Goal: Register for event/course

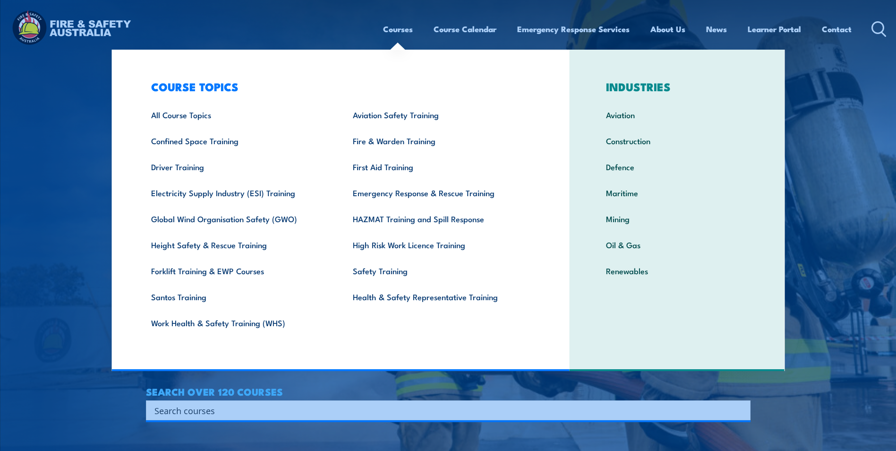
click at [407, 32] on link "Courses" at bounding box center [398, 29] width 30 height 25
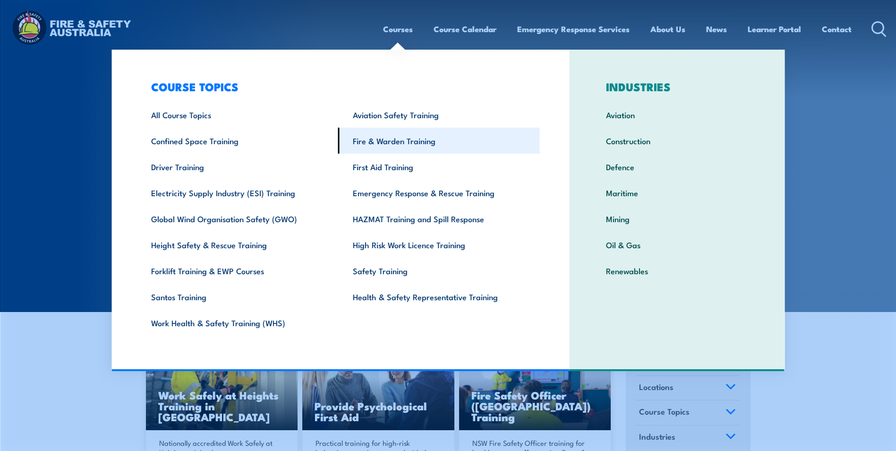
click at [375, 134] on link "Fire & Warden Training" at bounding box center [439, 141] width 202 height 26
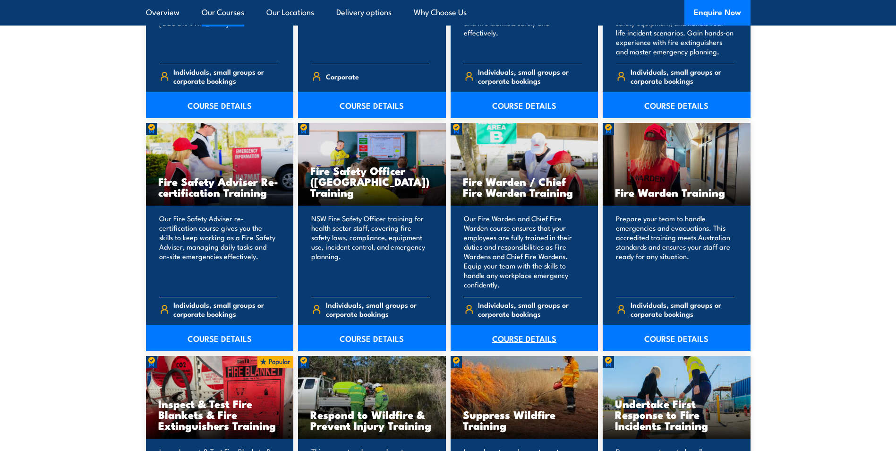
scroll to position [1181, 0]
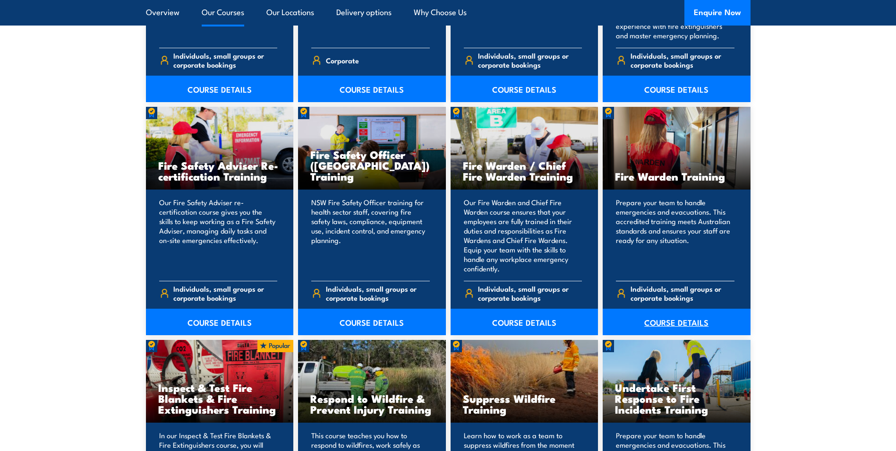
click at [670, 315] on link "COURSE DETAILS" at bounding box center [677, 322] width 148 height 26
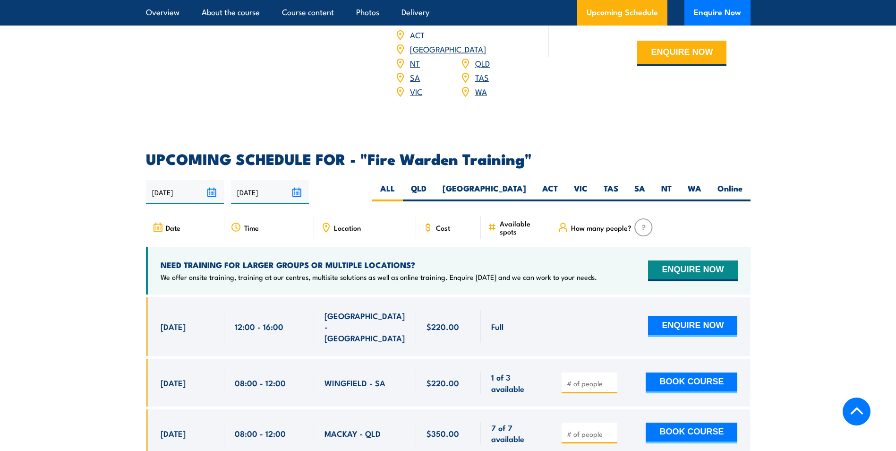
scroll to position [1654, 0]
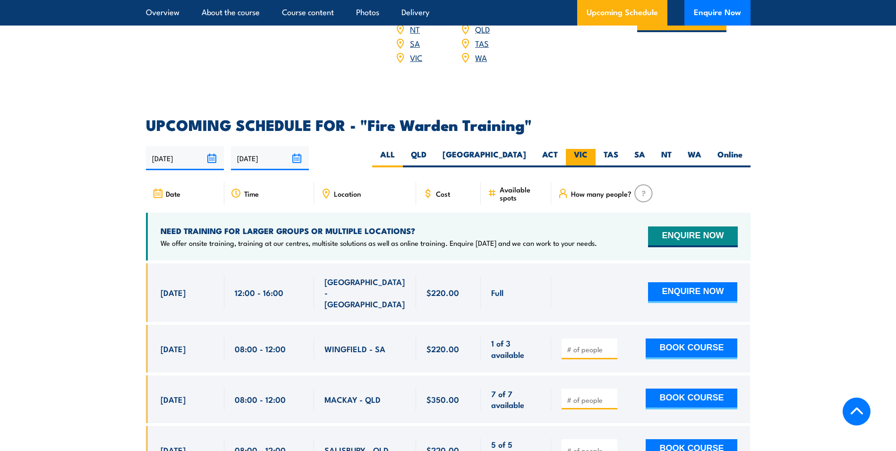
click at [573, 149] on label "VIC" at bounding box center [581, 158] width 30 height 18
click at [588, 149] on input "VIC" at bounding box center [591, 152] width 6 height 6
radio input "true"
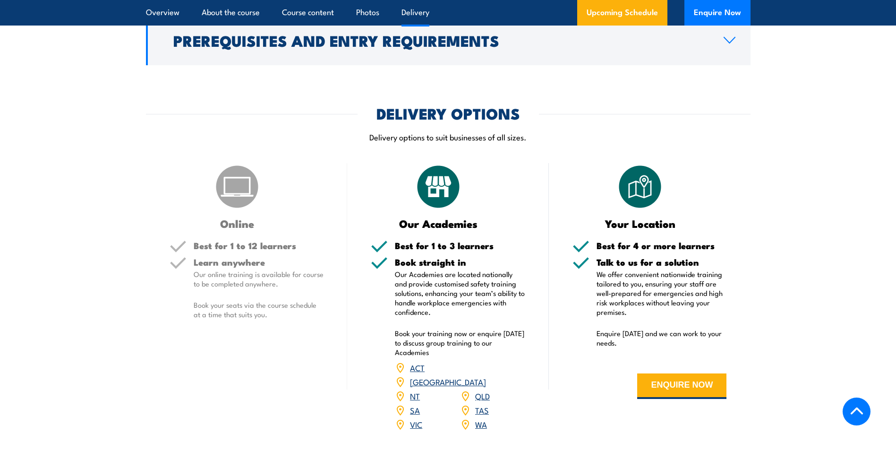
scroll to position [1285, 0]
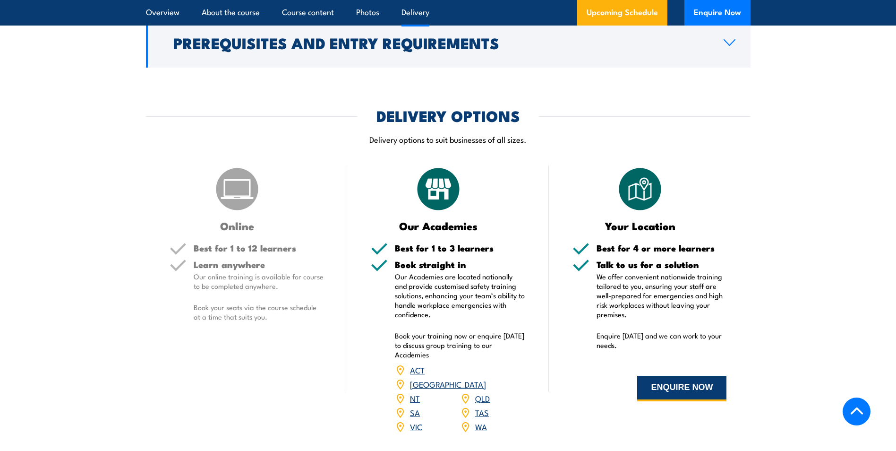
click at [699, 387] on button "ENQUIRE NOW" at bounding box center [681, 389] width 89 height 26
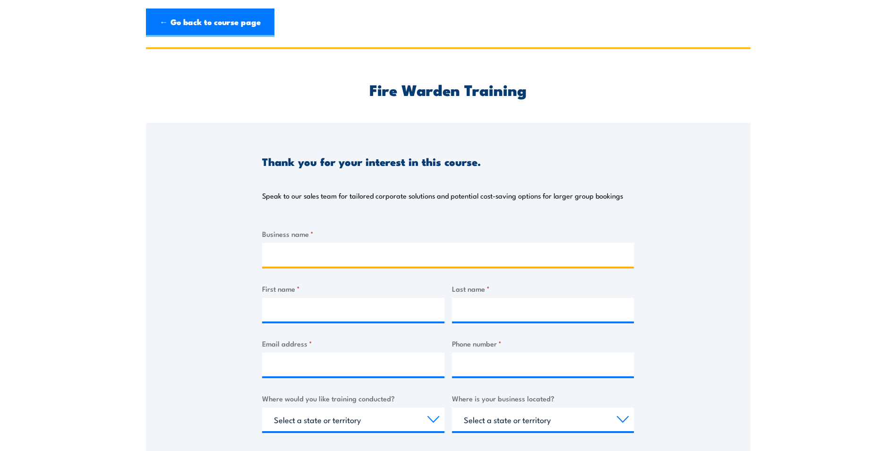
click at [345, 256] on input "Business name *" at bounding box center [448, 255] width 372 height 24
type input "City Of Monash"
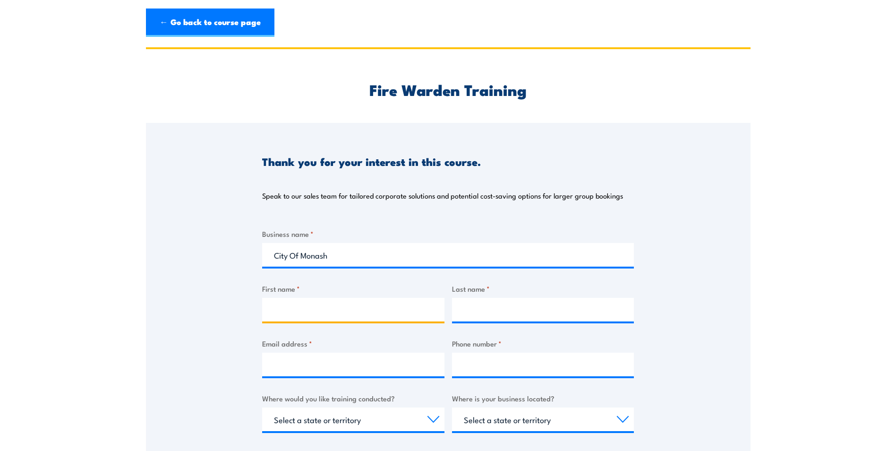
type input "Taren"
type input "Mifsud"
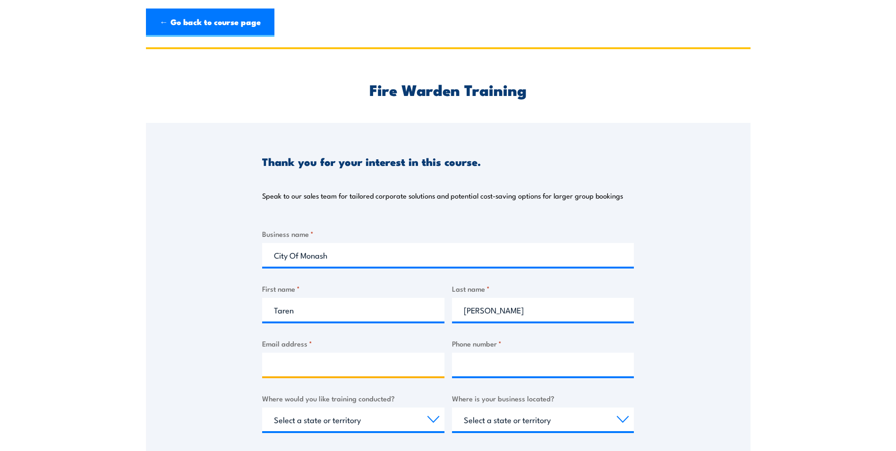
type input "Taren.Mifsud@monash.vic.gov.au"
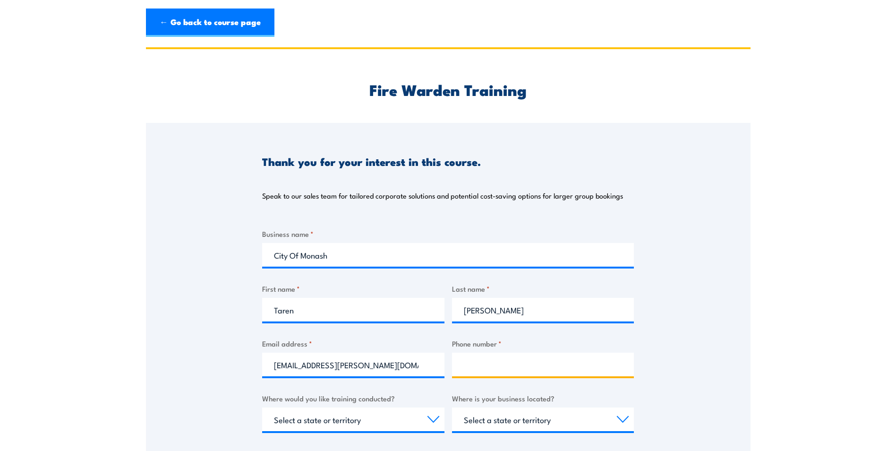
type input "0474977414"
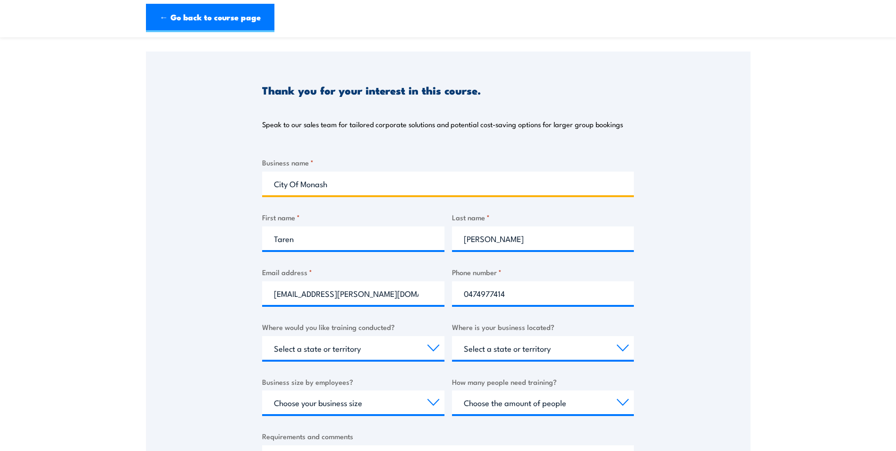
scroll to position [95, 0]
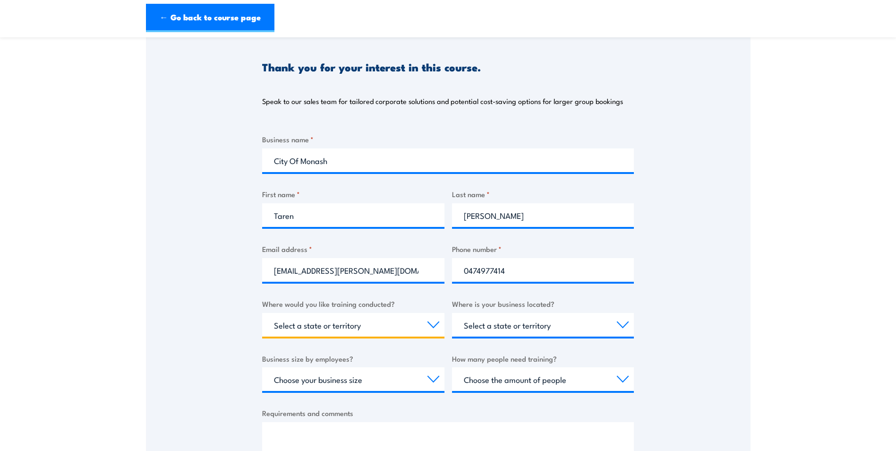
click at [407, 325] on select "Select a state or territory Nationally - multiple locations QLD NSW VIC SA ACT …" at bounding box center [353, 325] width 182 height 24
select select "VIC"
click at [262, 313] on select "Select a state or territory Nationally - multiple locations QLD NSW VIC SA ACT …" at bounding box center [353, 325] width 182 height 24
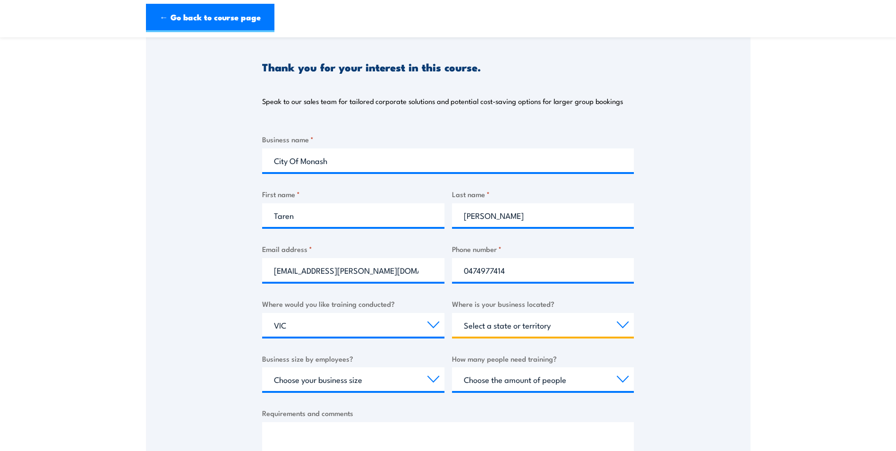
click at [618, 327] on select "Select a state or territory QLD NSW VIC SA ACT WA TAS NT" at bounding box center [543, 325] width 182 height 24
select select "VIC"
click at [452, 313] on select "Select a state or territory QLD NSW VIC SA ACT WA TAS NT" at bounding box center [543, 325] width 182 height 24
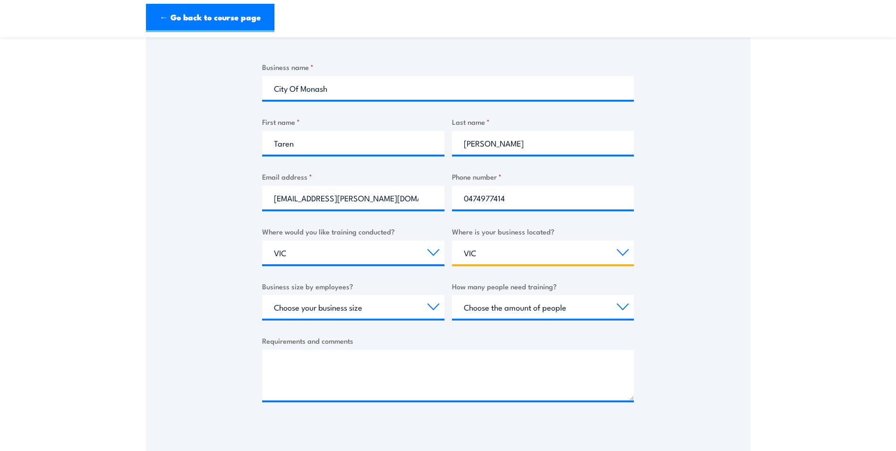
scroll to position [236, 0]
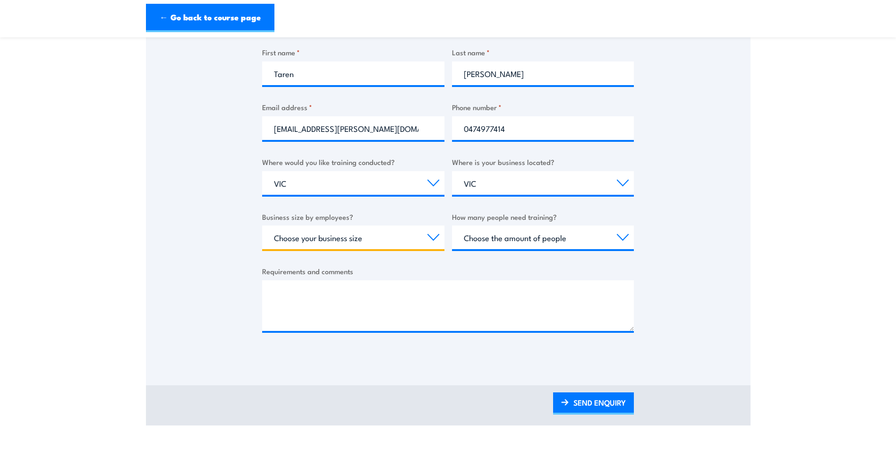
click at [430, 241] on select "Choose your business size 1 to 19 20 to 199 200+" at bounding box center [353, 237] width 182 height 24
click at [262, 225] on select "Choose your business size 1 to 19 20 to 199 200+" at bounding box center [353, 237] width 182 height 24
click at [521, 241] on select "Choose the amount of people 1 to 4 5 to 19 20+" at bounding box center [543, 237] width 182 height 24
click at [418, 242] on select "Choose your business size 1 to 19 20 to 199 200+" at bounding box center [353, 237] width 182 height 24
select select "200+"
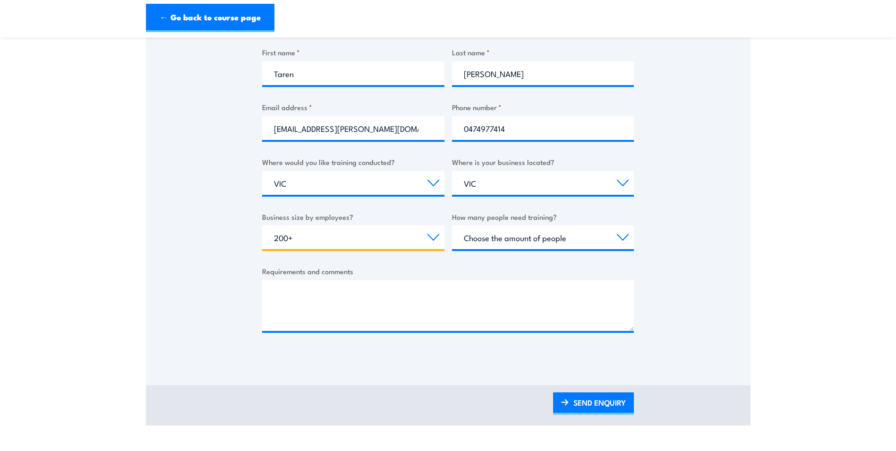
click at [262, 225] on select "Choose your business size 1 to 19 20 to 199 200+" at bounding box center [353, 237] width 182 height 24
click at [554, 240] on select "Choose the amount of people 1 to 4 5 to 19 20+" at bounding box center [543, 237] width 182 height 24
select select "20+"
click at [452, 225] on select "Choose the amount of people 1 to 4 5 to 19 20+" at bounding box center [543, 237] width 182 height 24
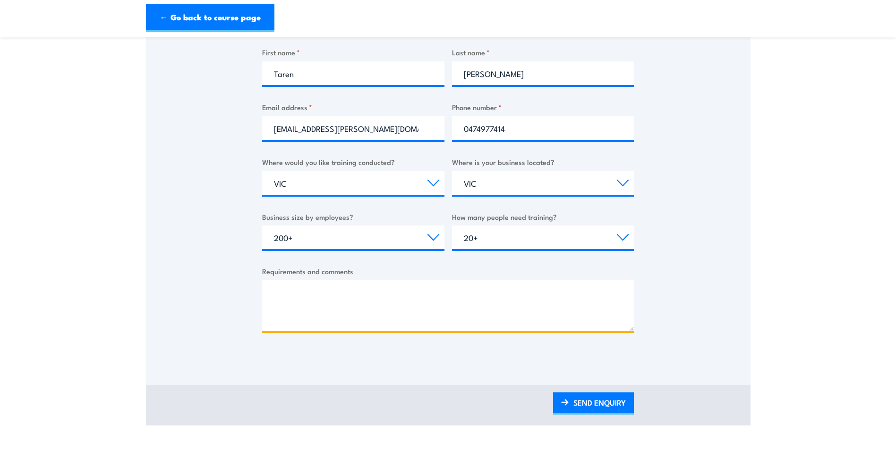
click at [569, 325] on textarea "Requirements and comments" at bounding box center [448, 305] width 372 height 51
type textarea "after pricing for in house training please"
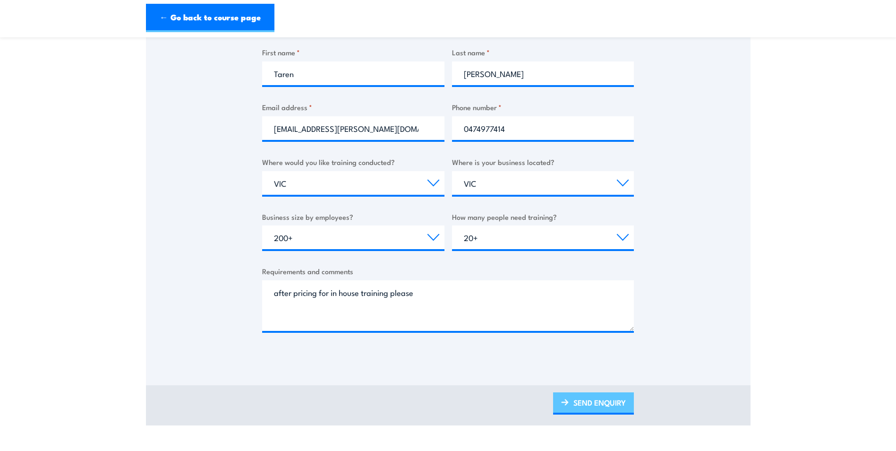
click at [589, 401] on link "SEND ENQUIRY" at bounding box center [593, 403] width 81 height 22
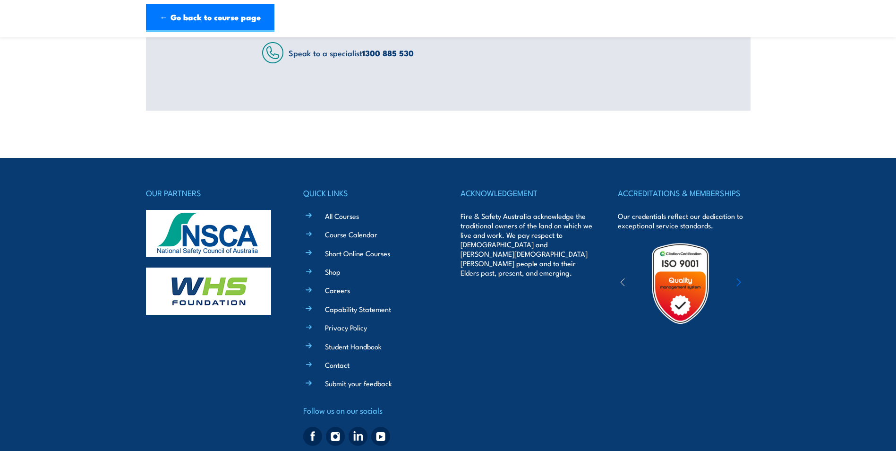
scroll to position [0, 0]
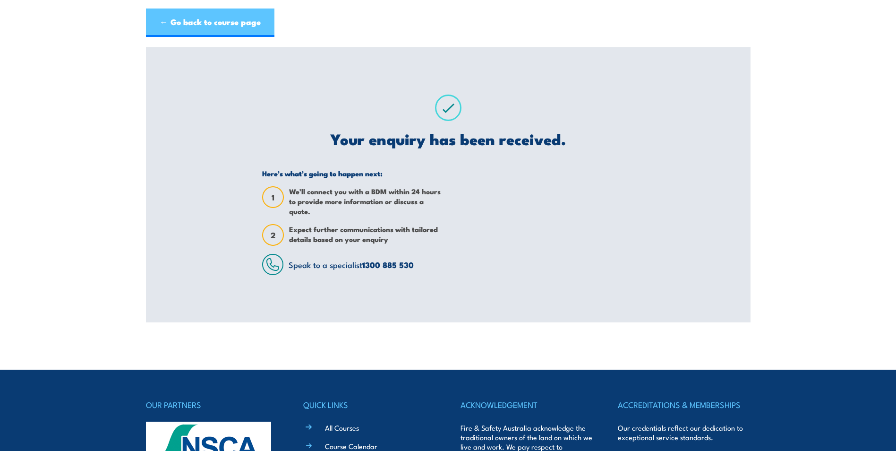
click at [215, 18] on link "← Go back to course page" at bounding box center [210, 23] width 129 height 28
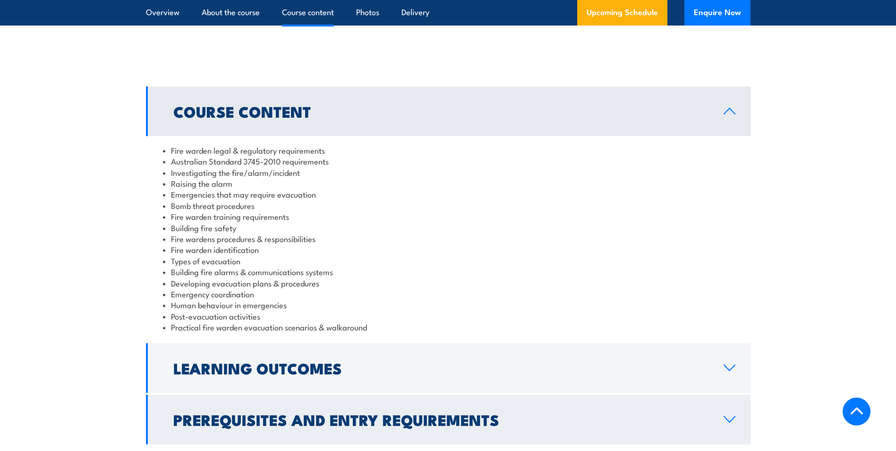
scroll to position [907, 0]
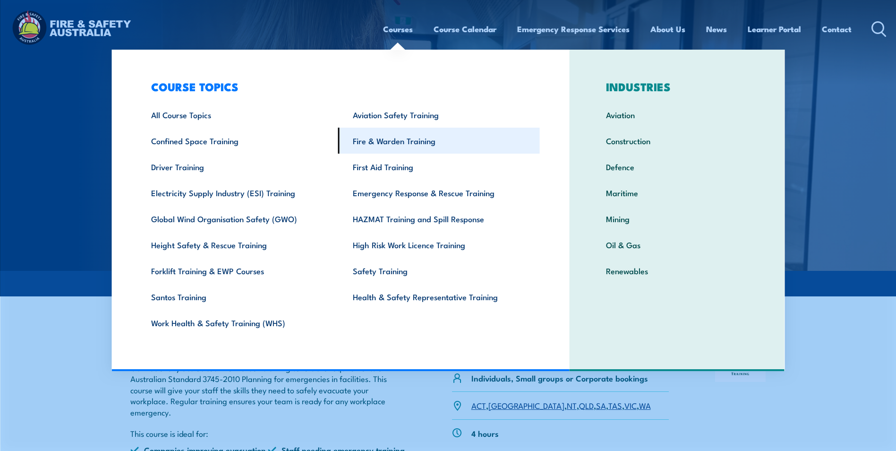
click at [383, 145] on link "Fire & Warden Training" at bounding box center [439, 141] width 202 height 26
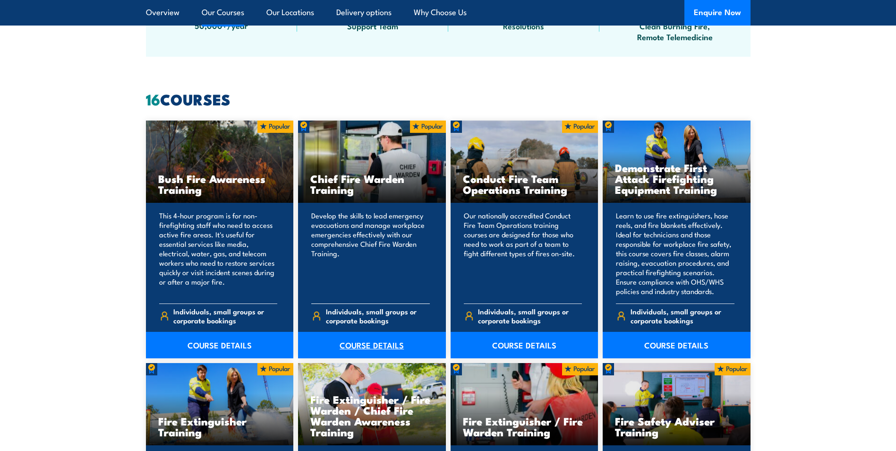
scroll to position [709, 0]
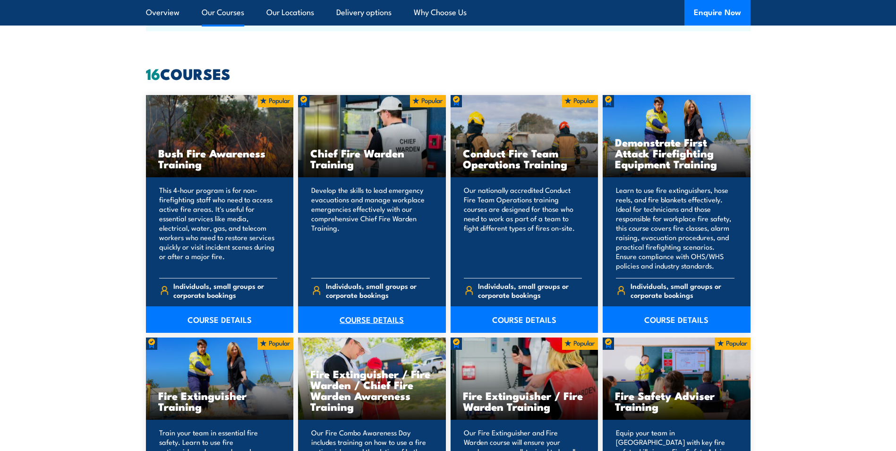
click at [360, 324] on link "COURSE DETAILS" at bounding box center [372, 319] width 148 height 26
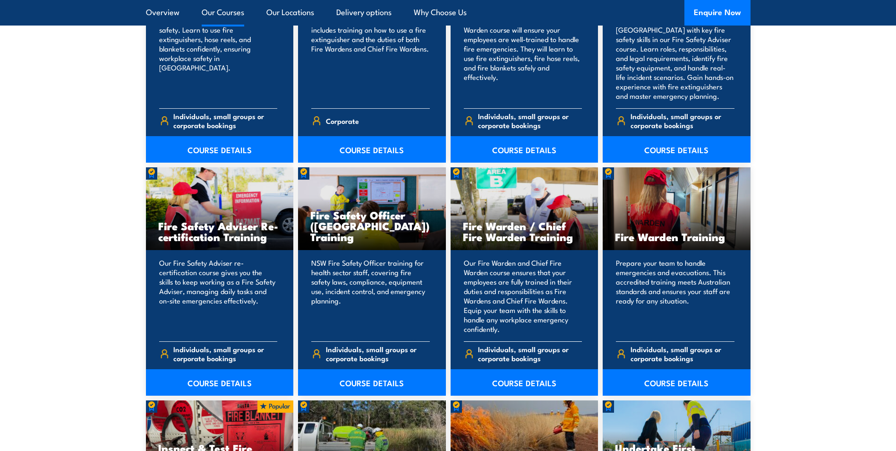
scroll to position [1121, 0]
click at [524, 383] on link "COURSE DETAILS" at bounding box center [525, 382] width 148 height 26
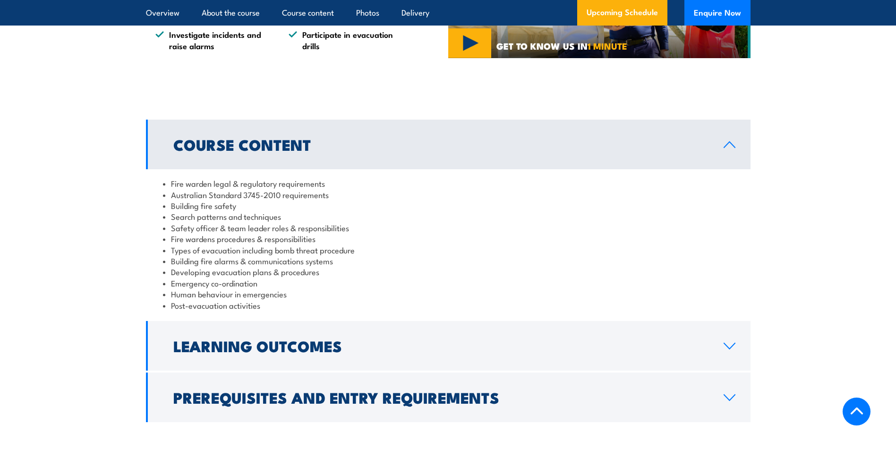
scroll to position [851, 0]
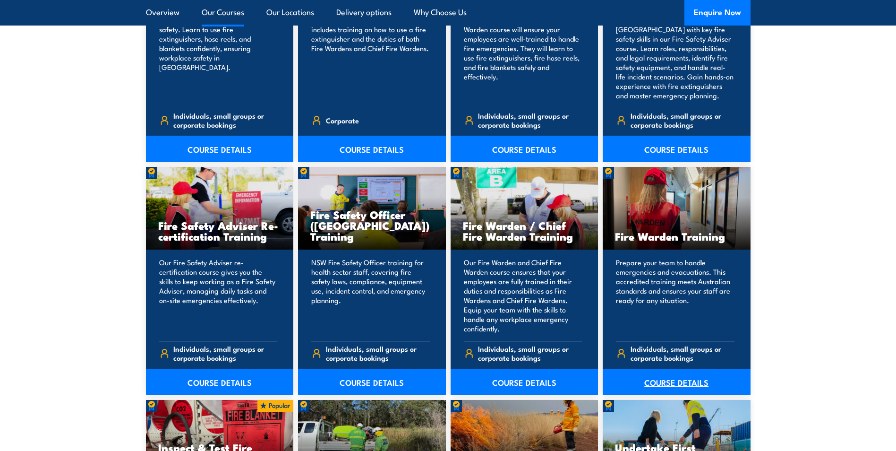
click at [693, 381] on link "COURSE DETAILS" at bounding box center [677, 382] width 148 height 26
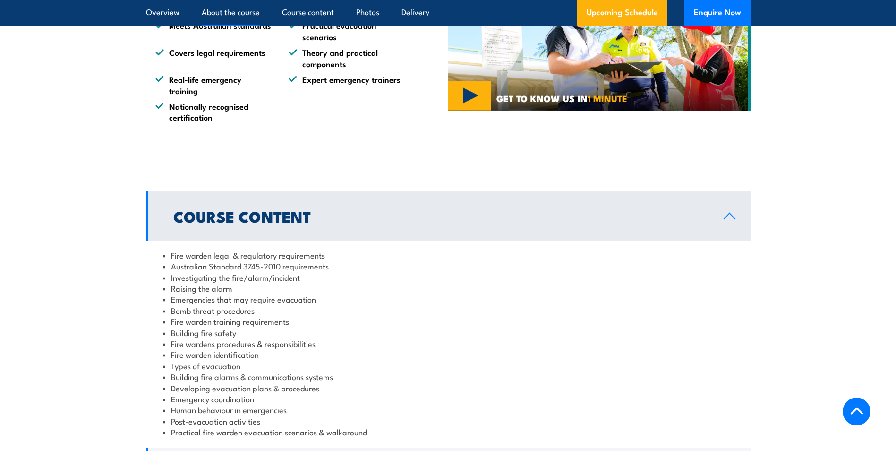
scroll to position [851, 0]
